Goal: Task Accomplishment & Management: Manage account settings

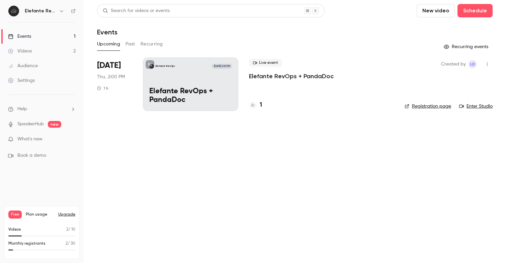
click at [182, 75] on div "Elefante RevOps [DATE] 2:00 PM Elefante RevOps + PandaDoc" at bounding box center [190, 85] width 95 height 54
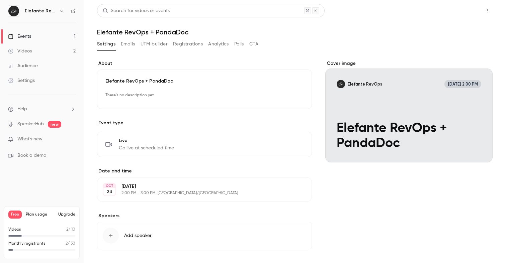
click at [460, 12] on button "Share" at bounding box center [463, 10] width 26 height 13
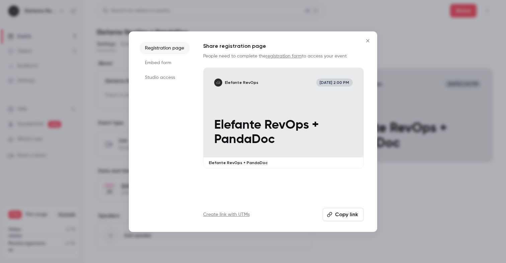
click at [350, 216] on button "Copy link" at bounding box center [342, 214] width 41 height 13
click at [367, 40] on icon "Close" at bounding box center [368, 40] width 8 height 5
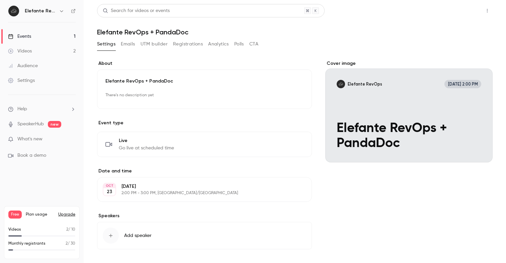
click at [461, 11] on button "Share" at bounding box center [463, 10] width 26 height 13
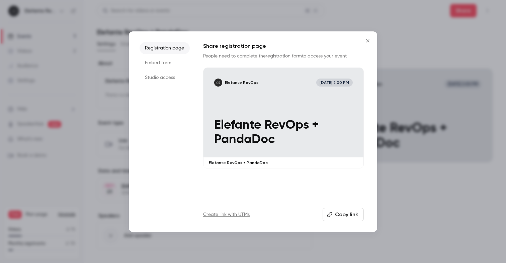
click at [366, 40] on icon "Close" at bounding box center [368, 40] width 8 height 5
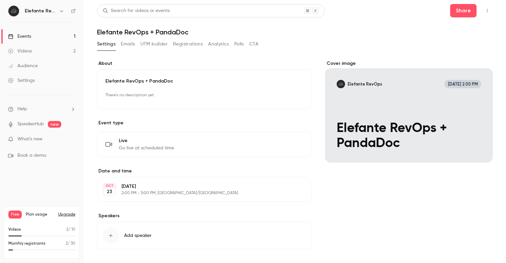
scroll to position [28, 0]
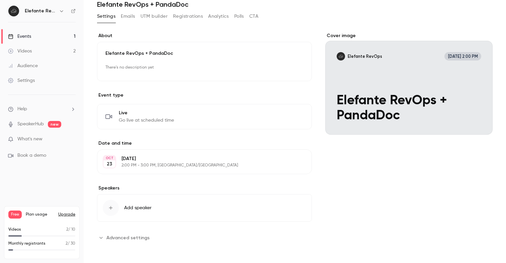
click at [122, 238] on span "Advanced settings" at bounding box center [127, 237] width 43 height 7
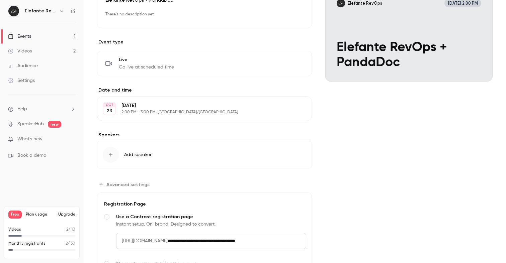
scroll to position [0, 0]
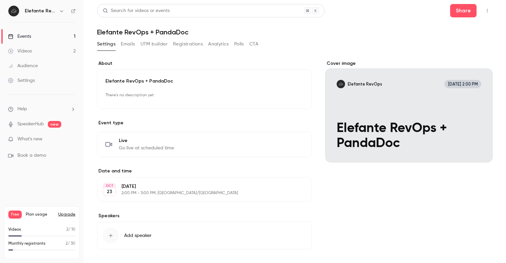
click at [195, 43] on button "Registrations" at bounding box center [188, 44] width 30 height 11
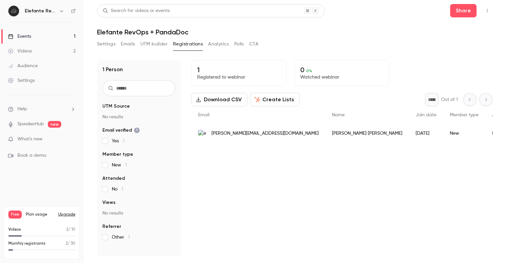
click at [102, 46] on button "Settings" at bounding box center [106, 44] width 18 height 11
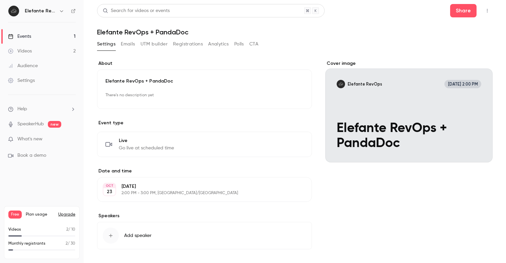
click at [294, 99] on button "Edit" at bounding box center [291, 95] width 24 height 11
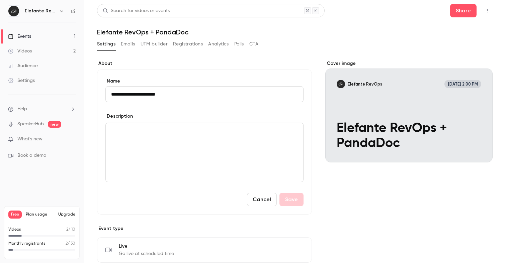
click at [126, 140] on div "editor" at bounding box center [204, 152] width 197 height 59
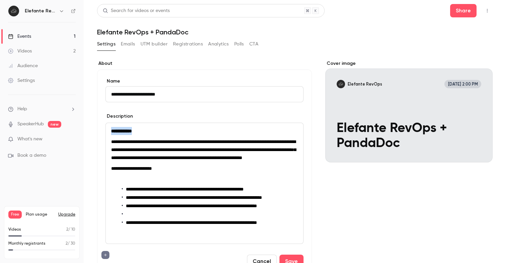
drag, startPoint x: 144, startPoint y: 129, endPoint x: 90, endPoint y: 129, distance: 54.5
click at [90, 129] on main "**********" at bounding box center [295, 131] width 422 height 263
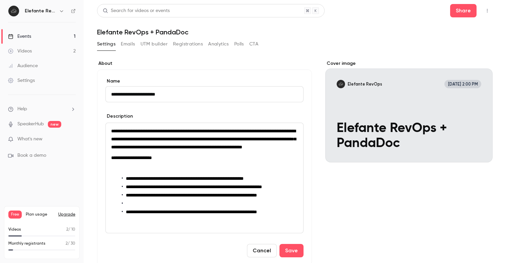
click at [131, 173] on p "editor" at bounding box center [204, 169] width 187 height 8
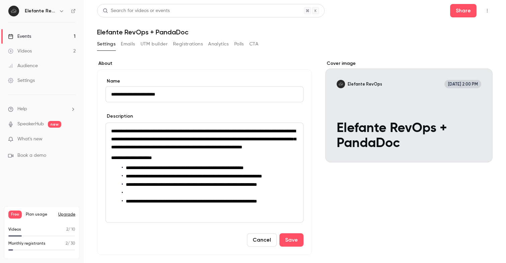
click at [126, 197] on li "editor" at bounding box center [210, 193] width 176 height 7
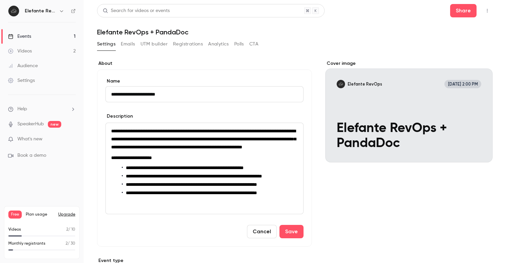
click at [139, 195] on span "**********" at bounding box center [191, 193] width 131 height 5
click at [138, 187] on span "**********" at bounding box center [191, 184] width 131 height 5
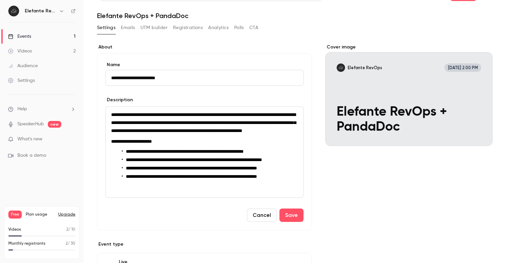
scroll to position [12, 0]
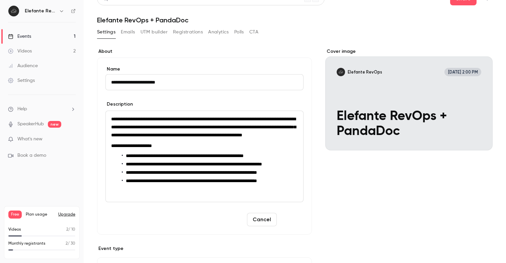
click at [292, 226] on button "Save" at bounding box center [291, 219] width 24 height 13
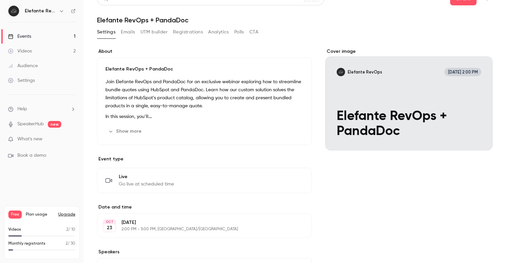
scroll to position [0, 0]
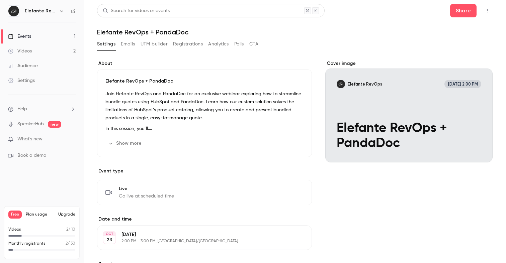
click at [20, 40] on link "Events 1" at bounding box center [42, 36] width 84 height 15
